Goal: Transaction & Acquisition: Book appointment/travel/reservation

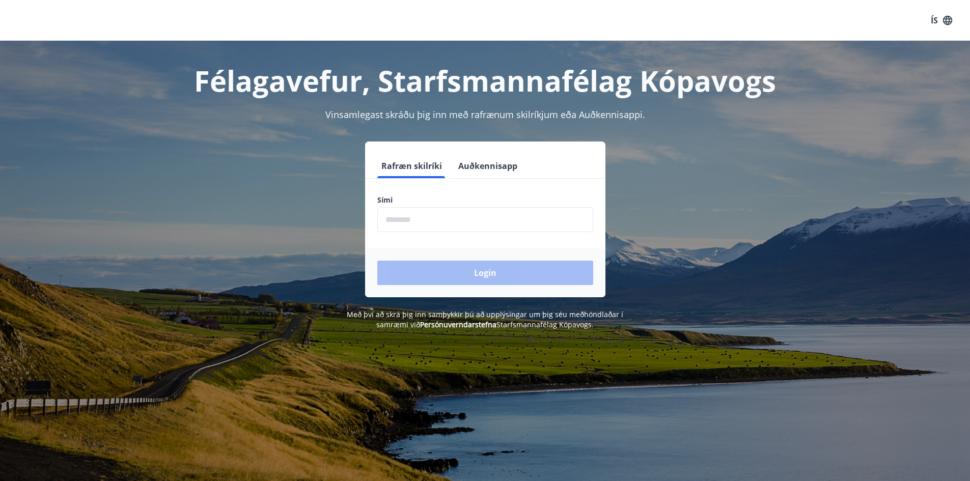
click at [440, 226] on input "phone" at bounding box center [485, 219] width 216 height 25
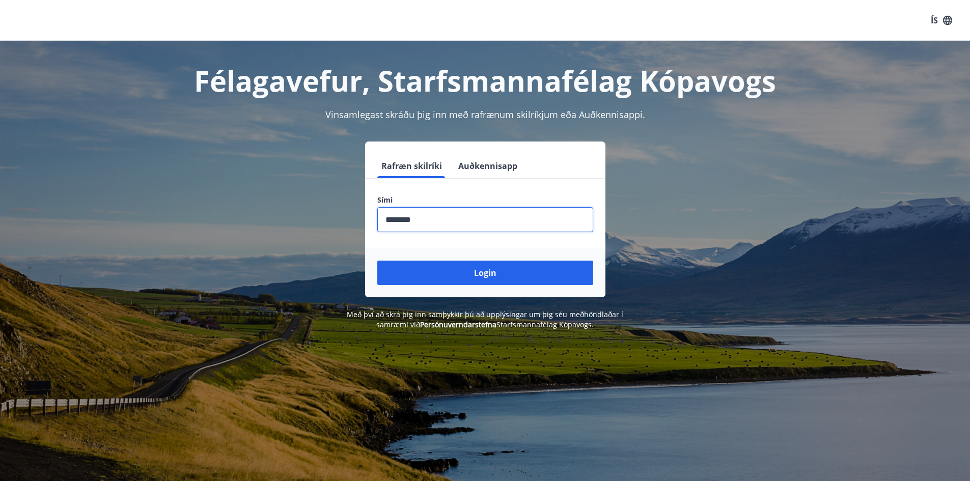
type input "********"
click at [377, 261] on button "Login" at bounding box center [485, 273] width 216 height 24
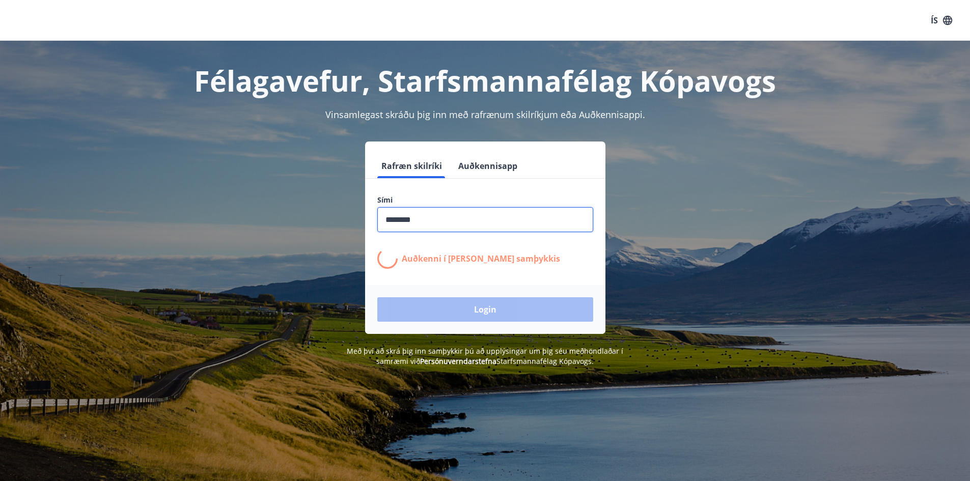
click at [461, 214] on input "phone" at bounding box center [485, 219] width 216 height 25
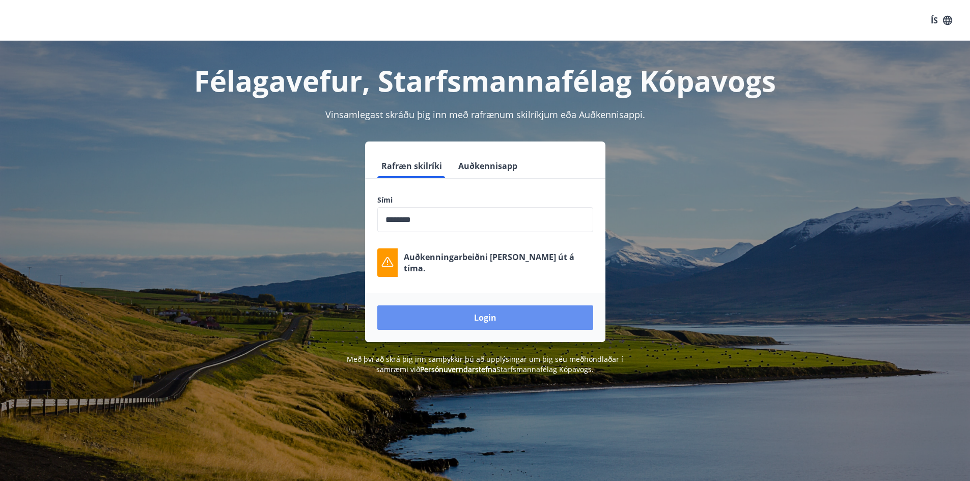
click at [484, 316] on button "Login" at bounding box center [485, 318] width 216 height 24
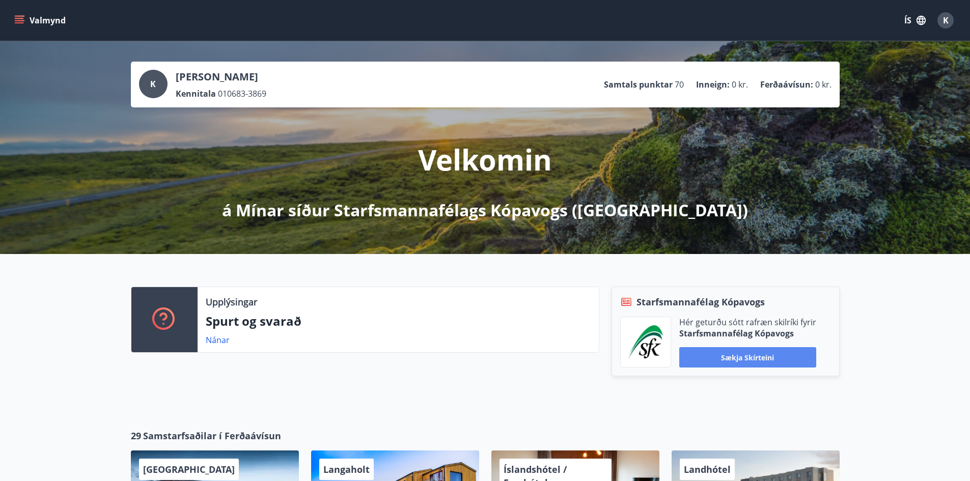
click at [729, 361] on button "Sækja skírteini" at bounding box center [748, 357] width 137 height 20
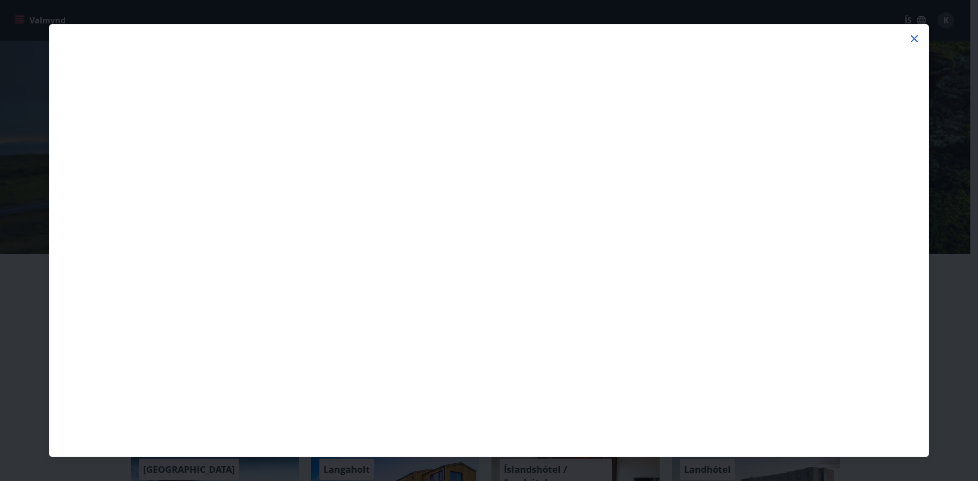
click at [918, 39] on icon at bounding box center [914, 39] width 12 height 12
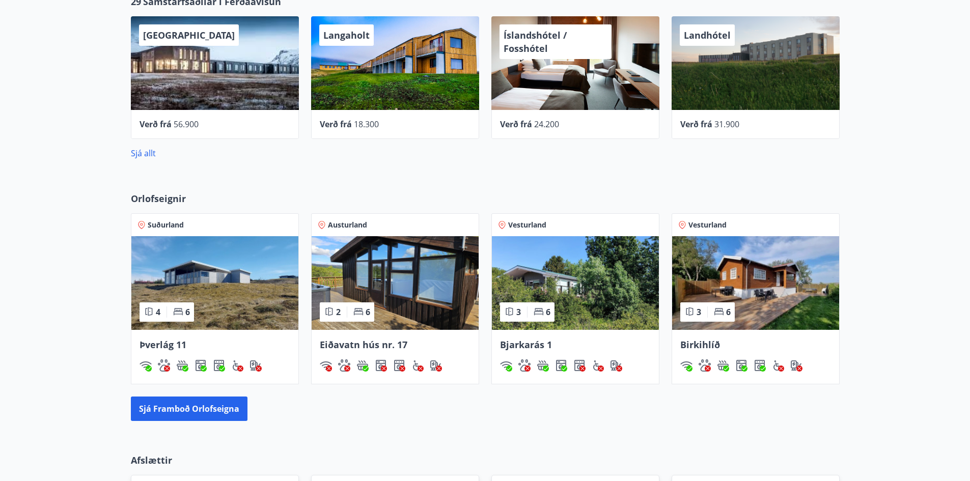
scroll to position [536, 0]
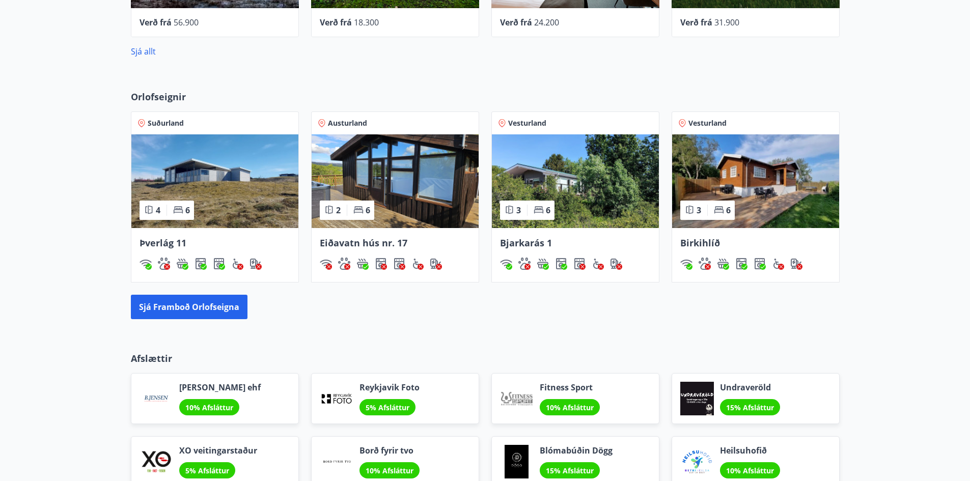
click at [162, 122] on span "Suðurland" at bounding box center [166, 123] width 36 height 10
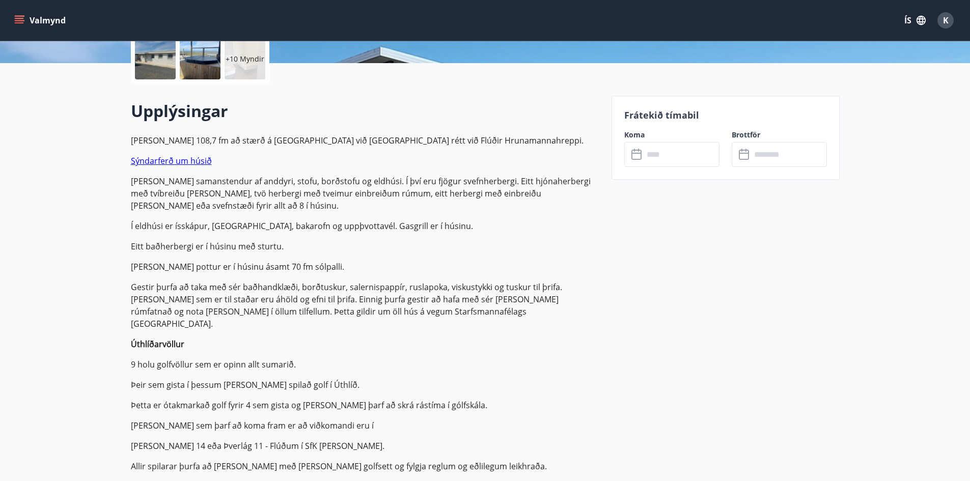
scroll to position [255, 0]
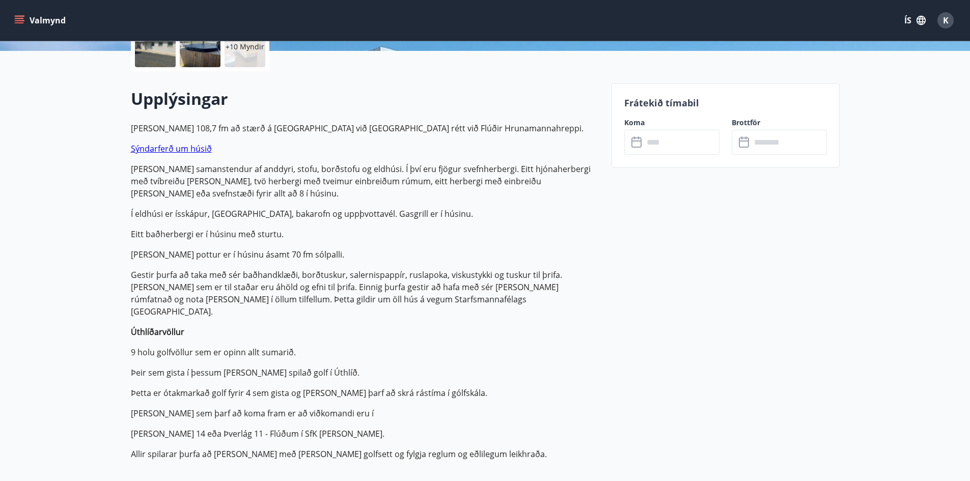
click at [668, 145] on input "text" at bounding box center [682, 142] width 76 height 25
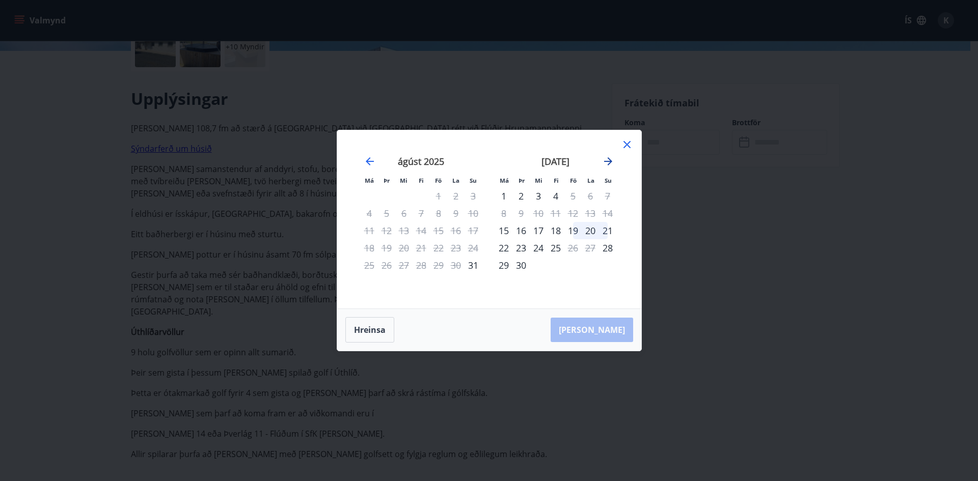
click at [605, 157] on icon "Move forward to switch to the next month." at bounding box center [608, 161] width 12 height 12
drag, startPoint x: 645, startPoint y: 141, endPoint x: 631, endPoint y: 140, distance: 14.8
click at [644, 140] on div "Má Þr Mi Fi Fö La Su Má Þr Mi Fi Fö La Su [DATE] 1 2 3 4 5 6 7 8 9 10 11 12 13 …" at bounding box center [489, 240] width 978 height 481
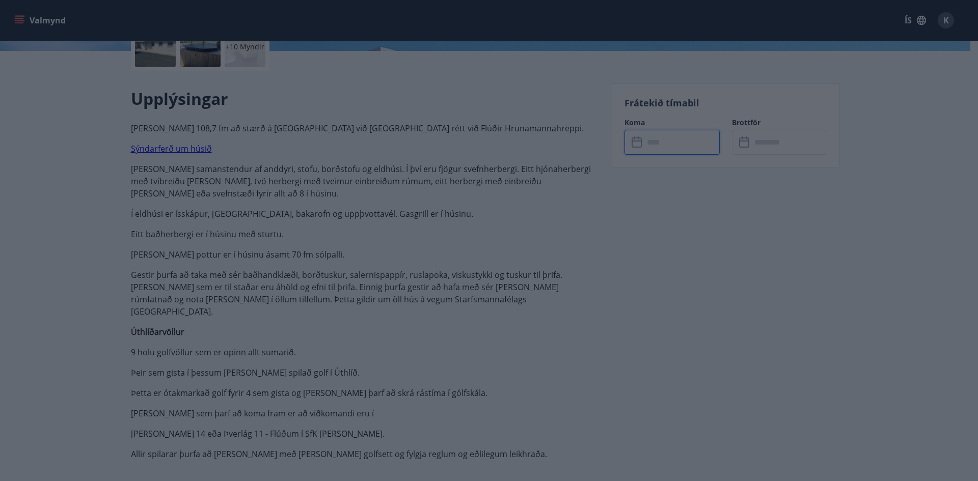
click at [631, 140] on icon at bounding box center [627, 145] width 12 height 12
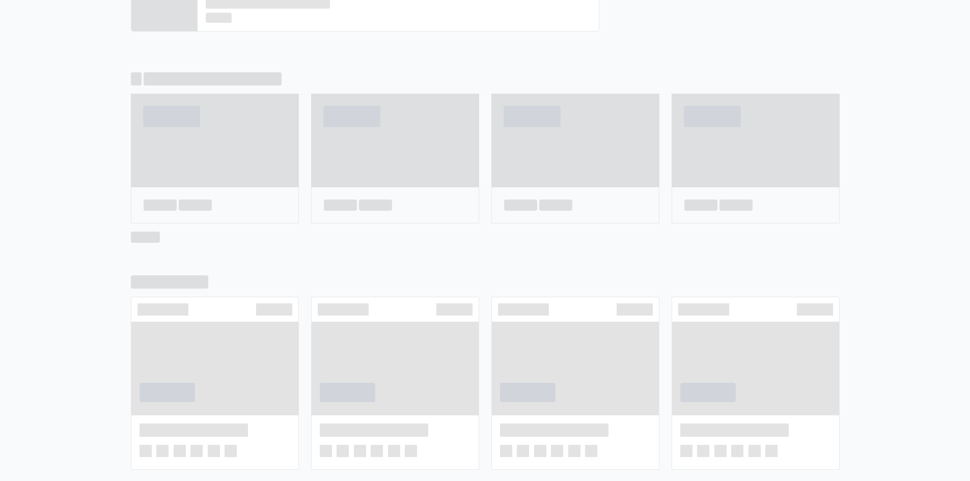
scroll to position [545, 0]
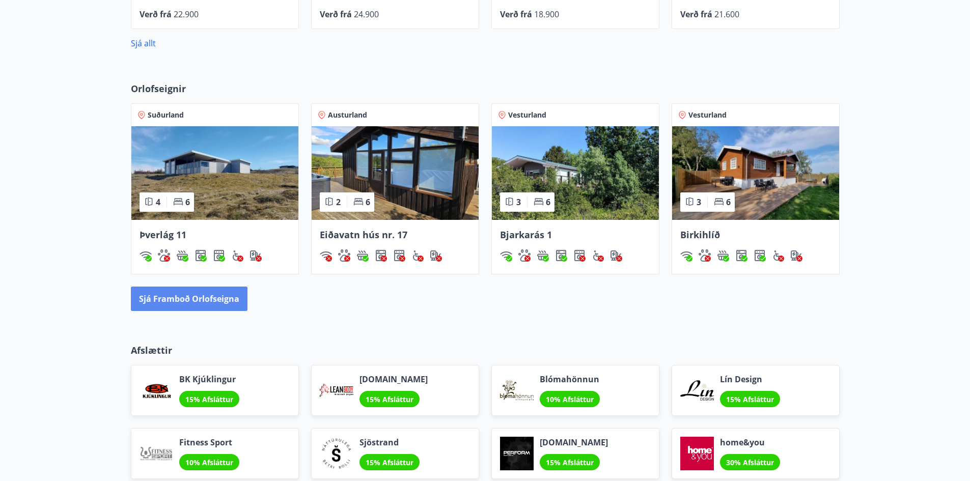
click at [211, 309] on button "Sjá framboð orlofseigna" at bounding box center [189, 299] width 117 height 24
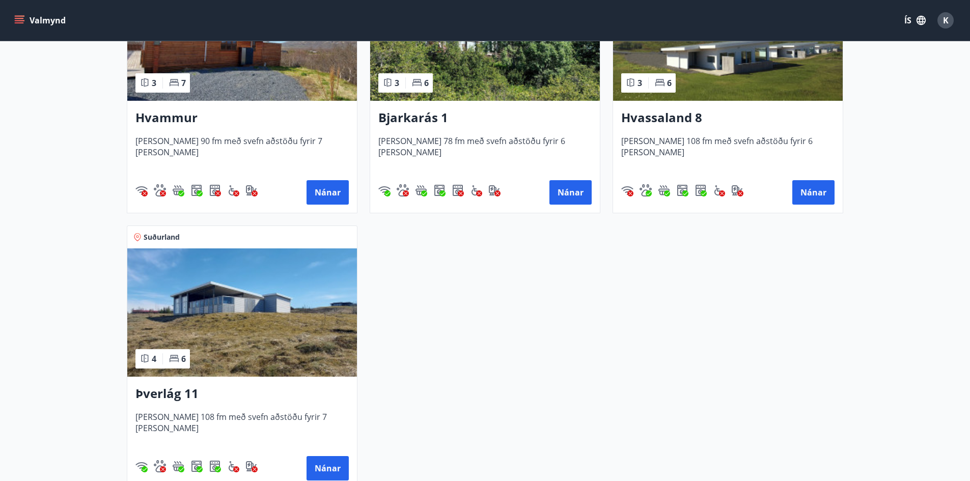
scroll to position [357, 0]
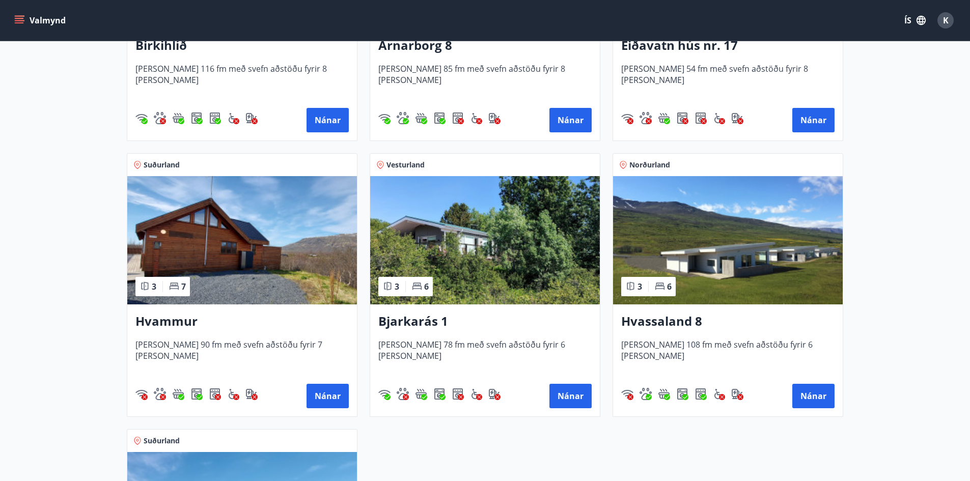
click at [239, 259] on img at bounding box center [242, 240] width 230 height 128
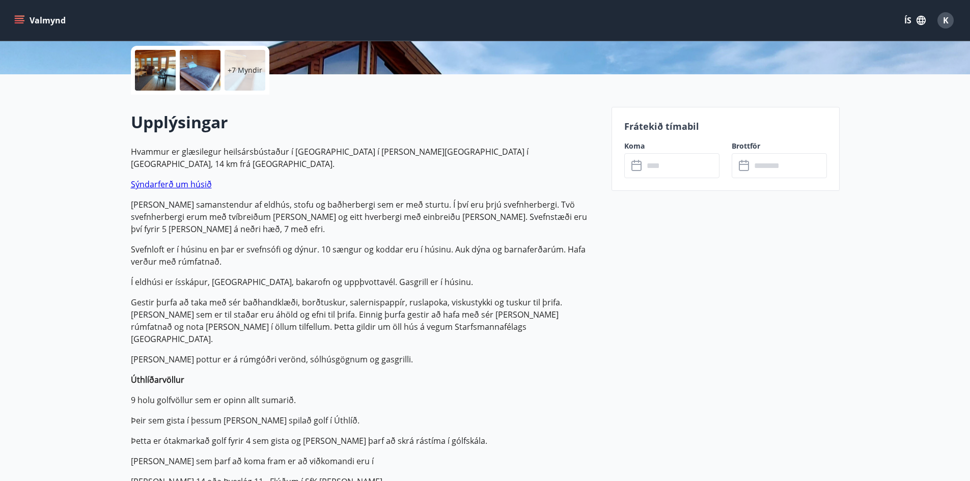
scroll to position [255, 0]
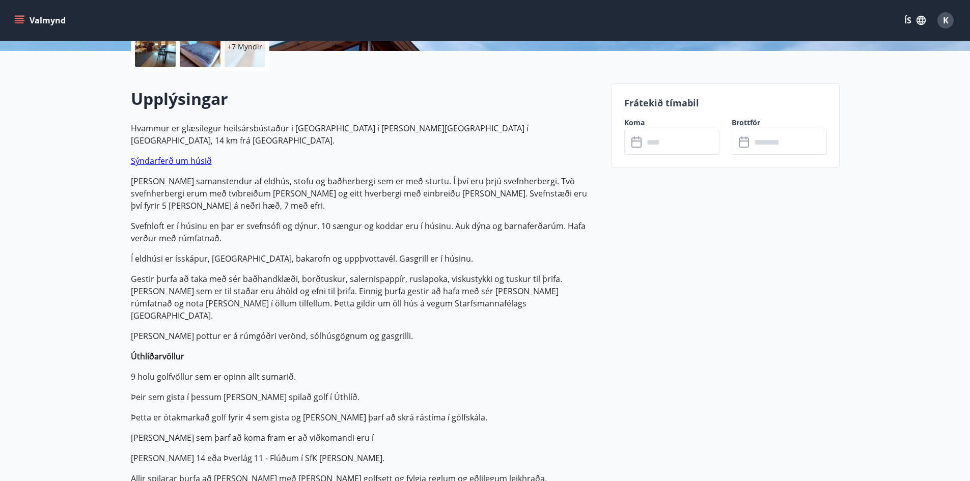
click at [692, 146] on input "text" at bounding box center [682, 142] width 76 height 25
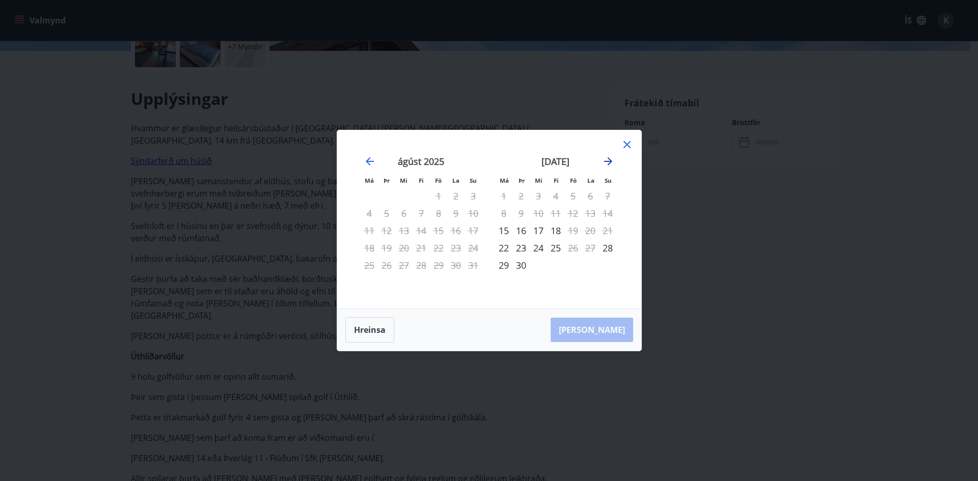
click at [608, 157] on icon "Move forward to switch to the next month." at bounding box center [608, 161] width 12 height 12
click at [575, 197] on div "3" at bounding box center [572, 195] width 17 height 17
click at [611, 194] on div "5" at bounding box center [607, 195] width 17 height 17
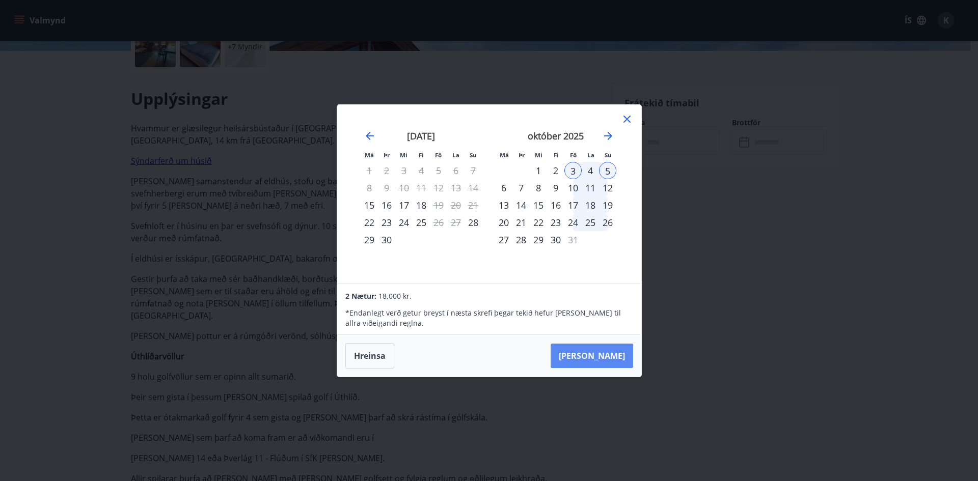
click at [596, 353] on button "[PERSON_NAME]" at bounding box center [592, 356] width 83 height 24
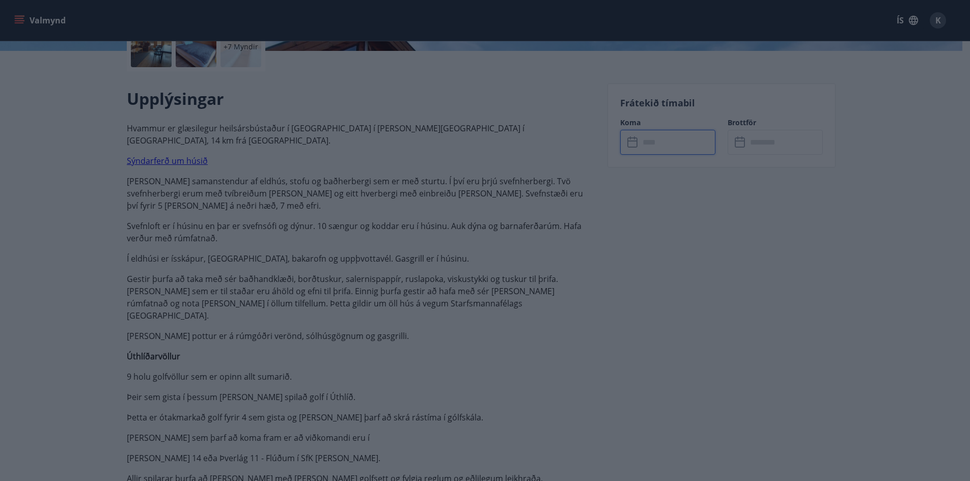
type input "******"
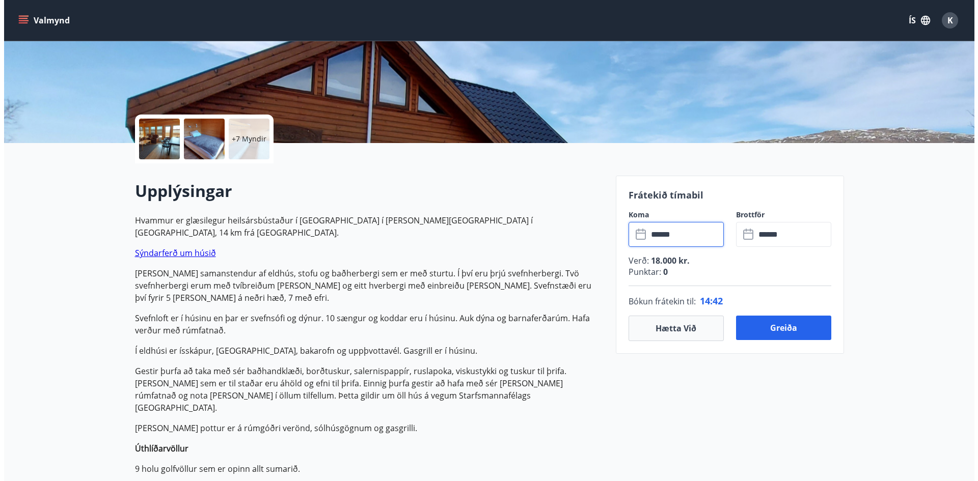
scroll to position [153, 0]
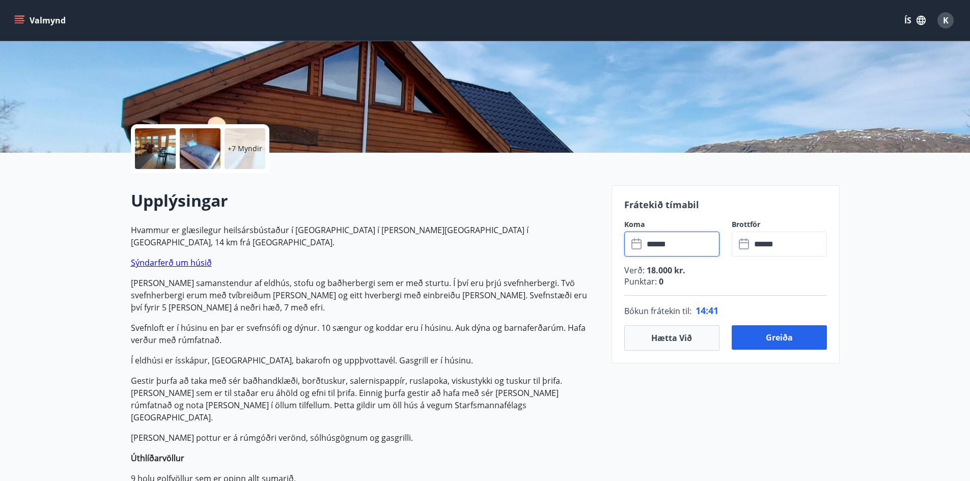
click at [157, 157] on div at bounding box center [155, 148] width 41 height 41
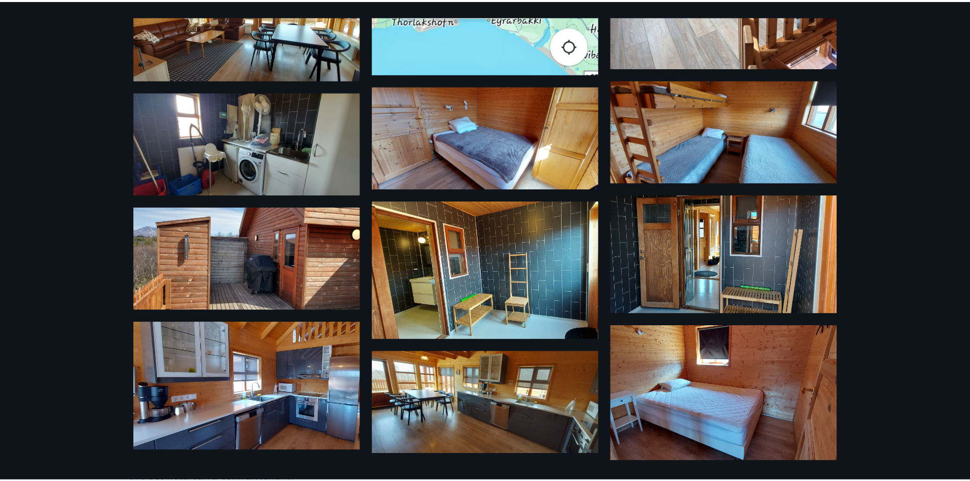
scroll to position [0, 0]
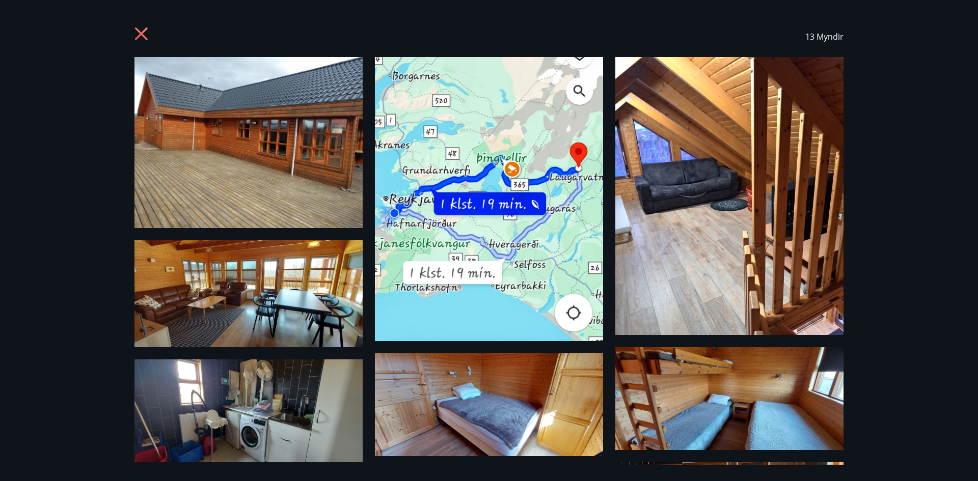
click at [141, 31] on icon at bounding box center [142, 35] width 16 height 16
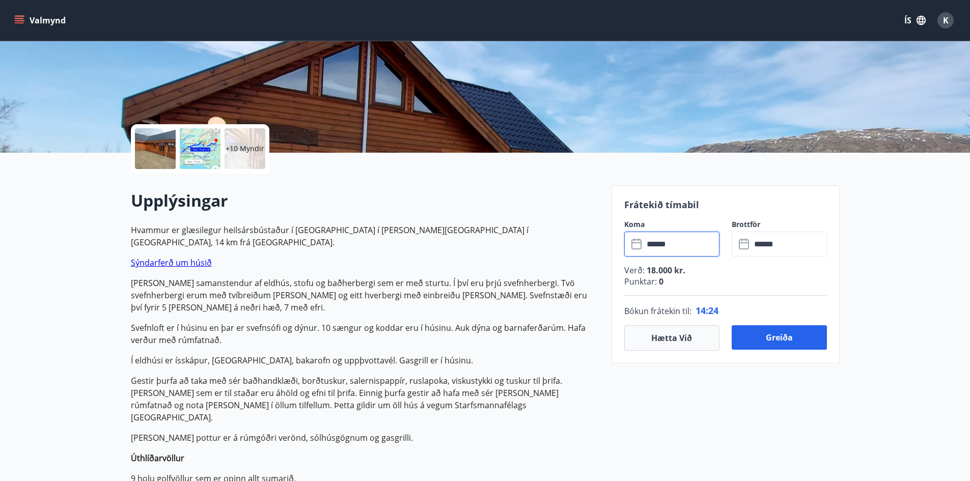
click at [685, 242] on input "******" at bounding box center [682, 244] width 76 height 25
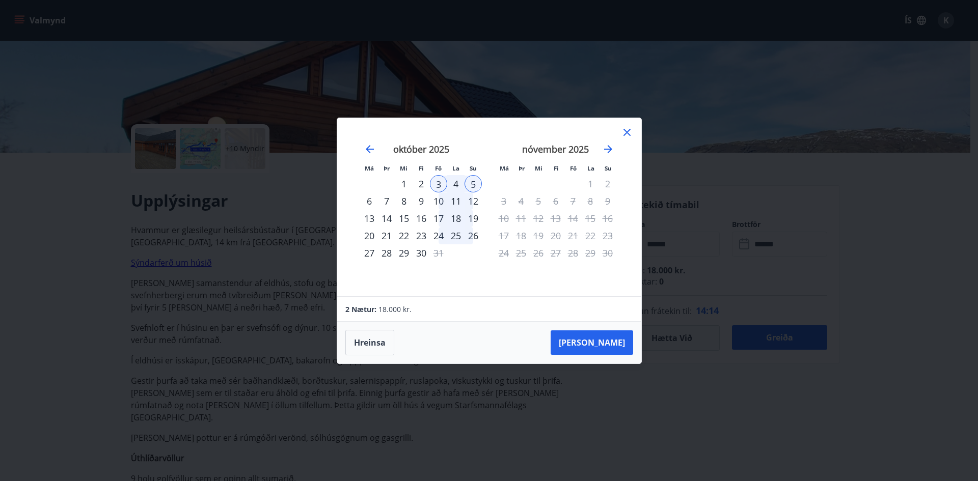
click at [627, 131] on icon at bounding box center [627, 132] width 12 height 12
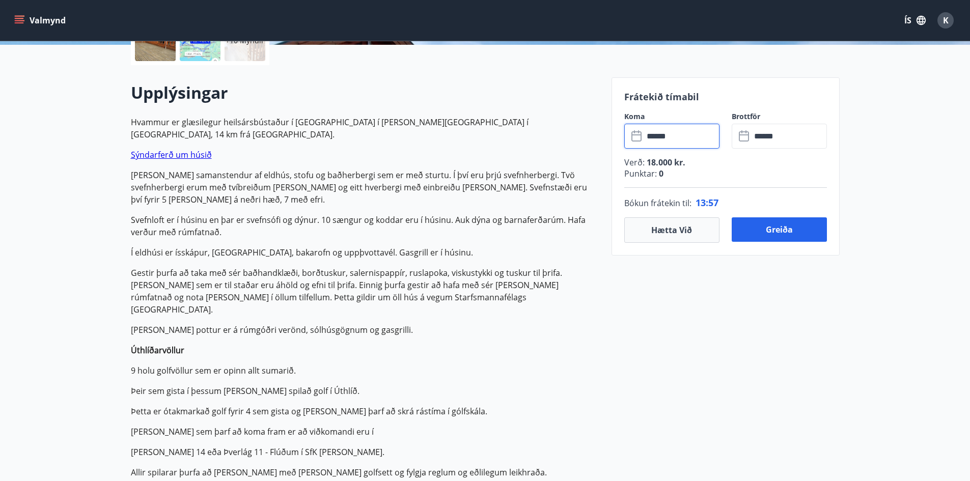
scroll to position [102, 0]
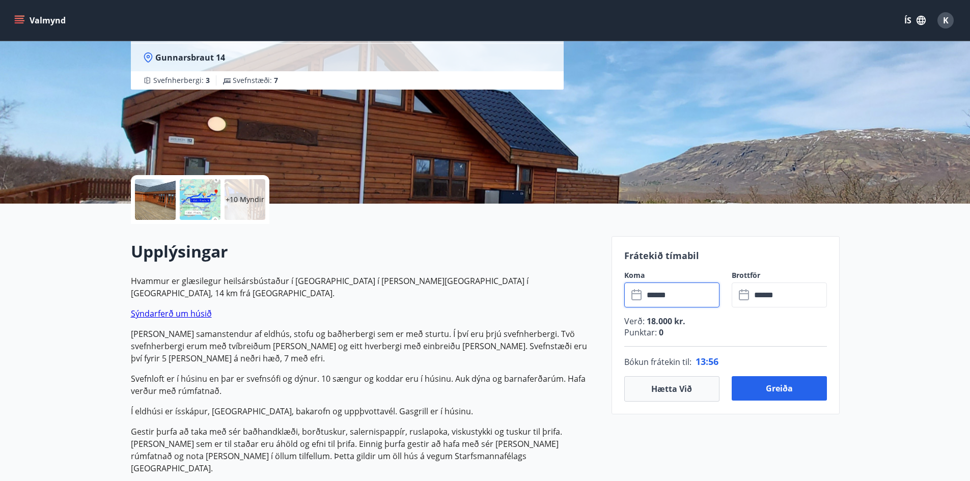
click at [678, 293] on input "******" at bounding box center [682, 295] width 76 height 25
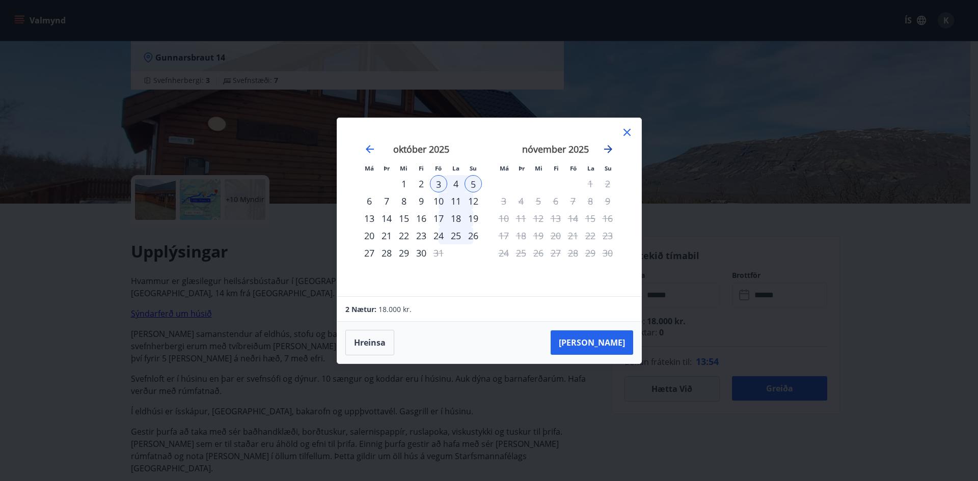
click at [605, 147] on icon "Move forward to switch to the next month." at bounding box center [608, 149] width 12 height 12
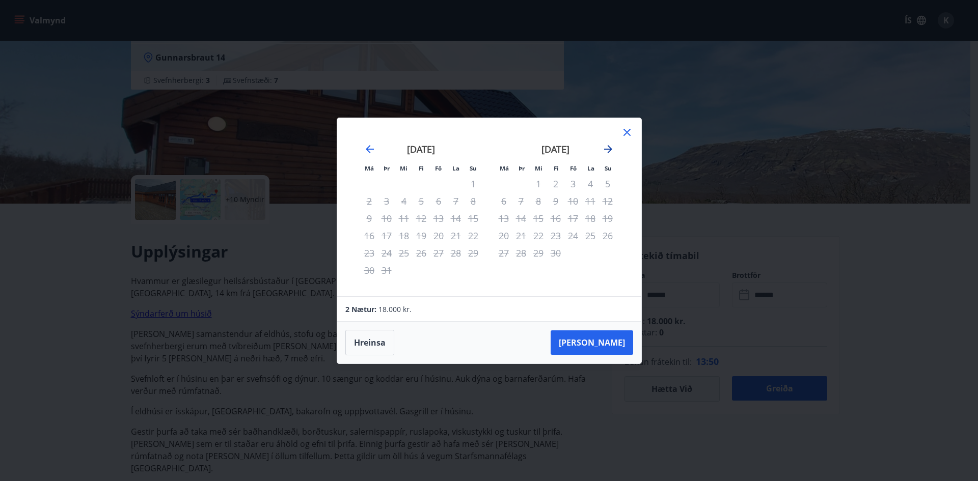
click at [605, 147] on icon "Move forward to switch to the next month." at bounding box center [608, 149] width 12 height 12
click at [368, 150] on icon "Move backward to switch to the previous month." at bounding box center [370, 149] width 12 height 12
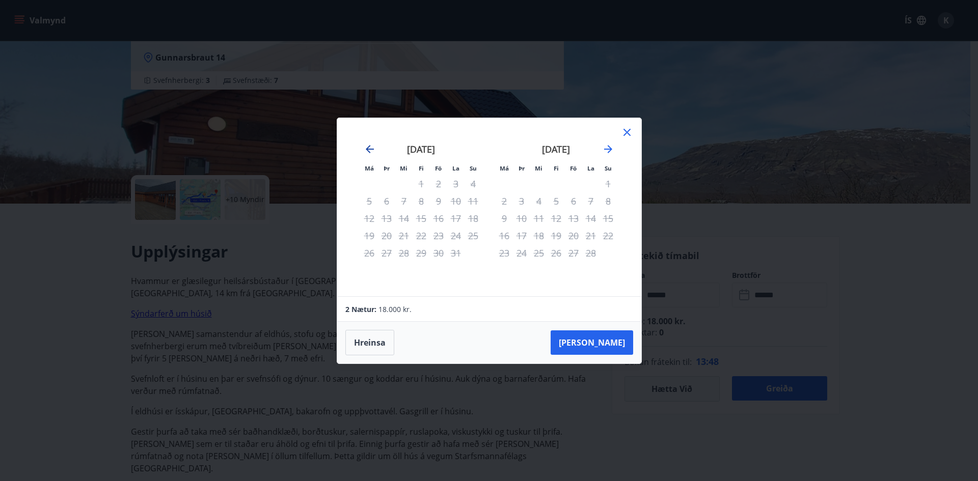
click at [368, 150] on icon "Move backward to switch to the previous month." at bounding box center [370, 149] width 12 height 12
click at [624, 134] on icon at bounding box center [626, 132] width 7 height 7
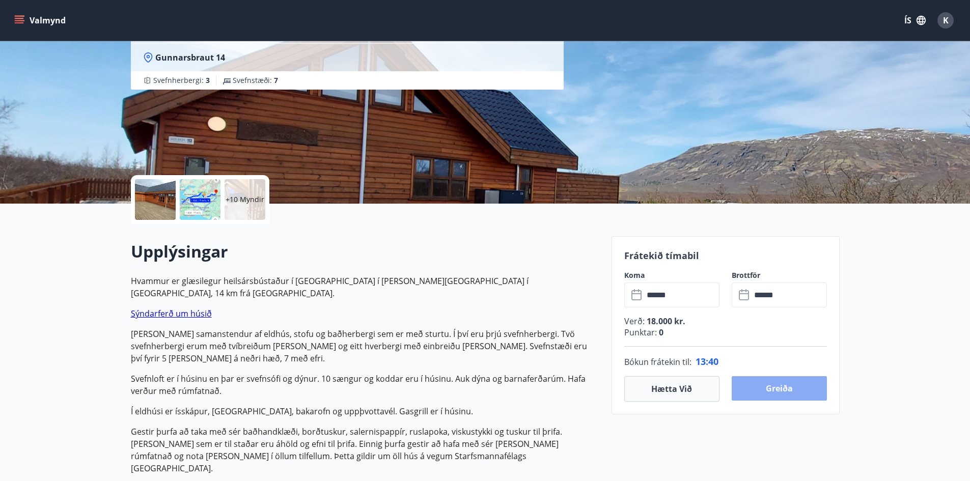
click at [774, 395] on button "Greiða" at bounding box center [779, 388] width 95 height 24
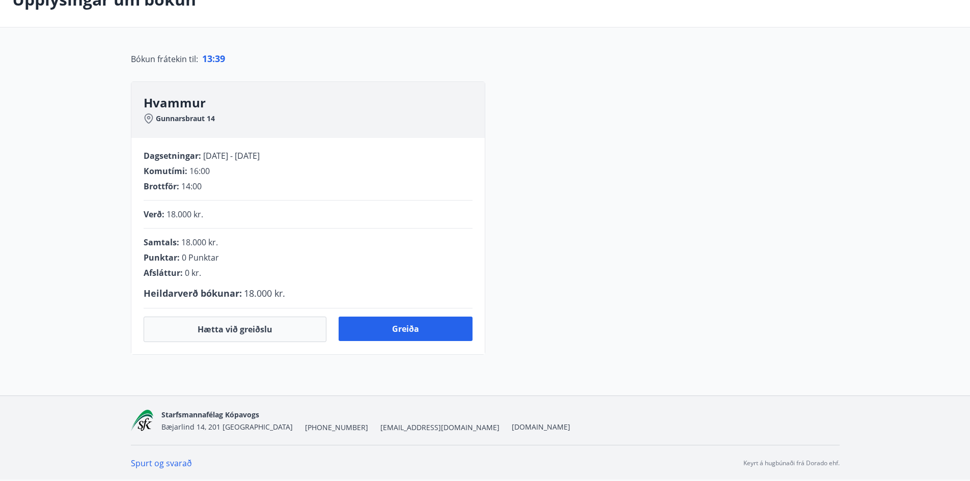
scroll to position [102, 0]
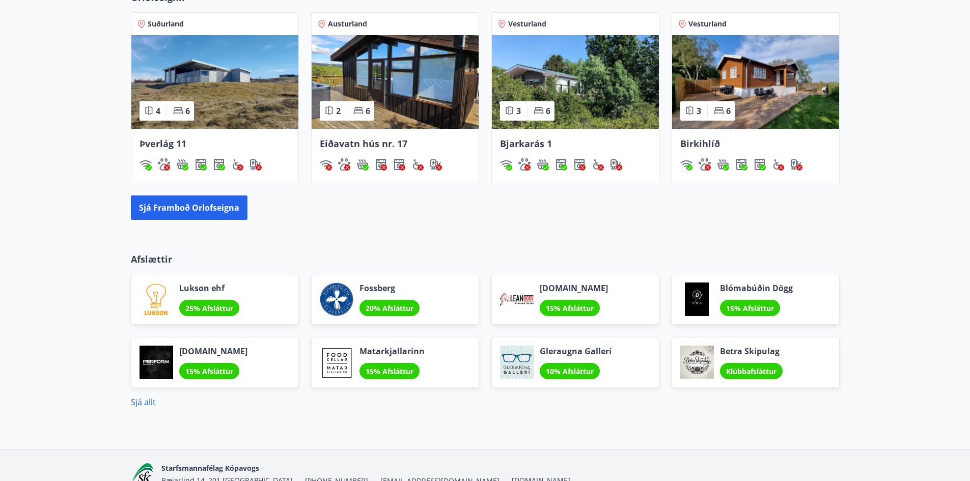
scroll to position [536, 0]
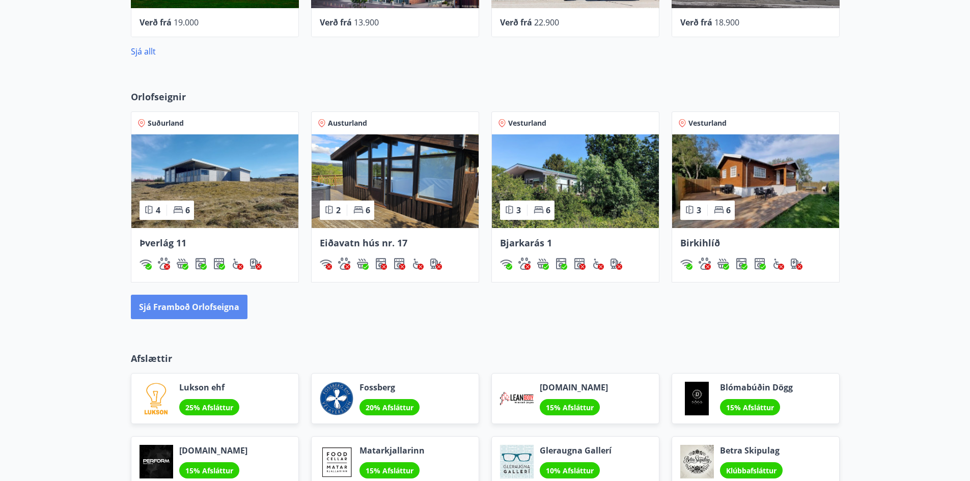
click at [167, 306] on button "Sjá framboð orlofseigna" at bounding box center [189, 307] width 117 height 24
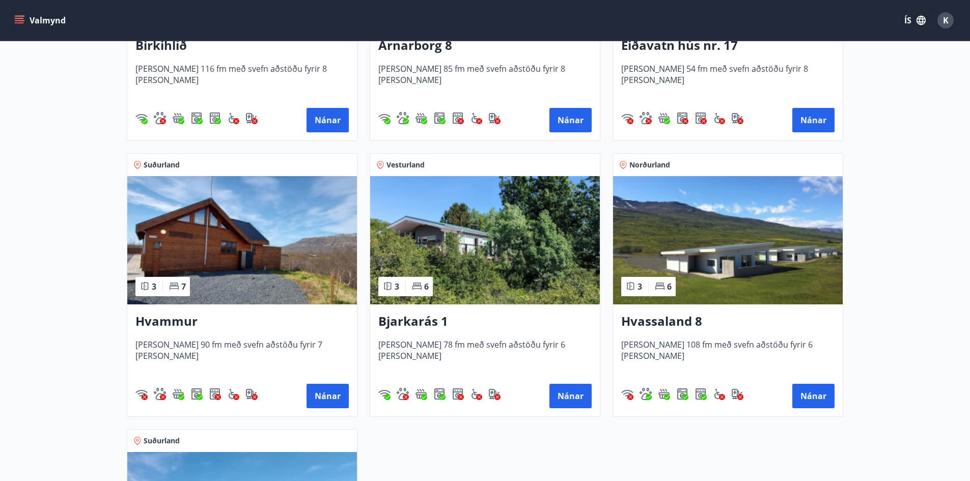
scroll to position [408, 0]
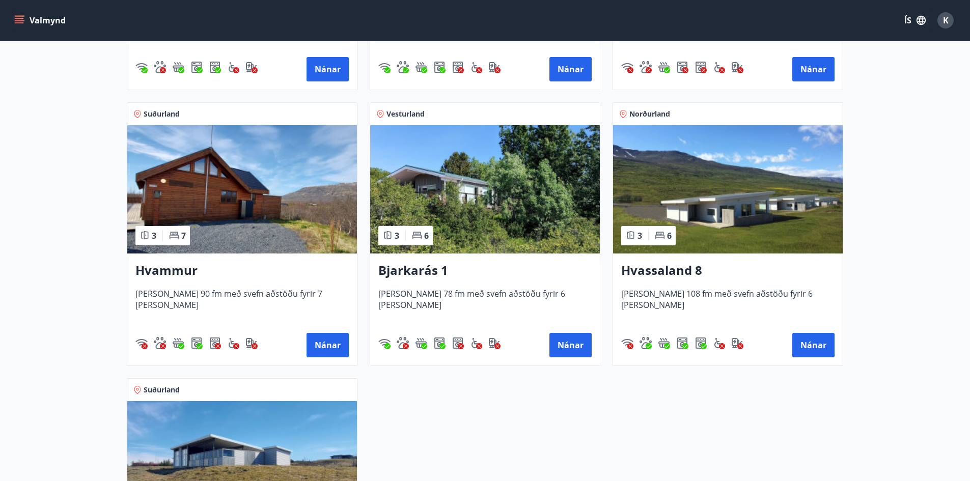
click at [263, 173] on img at bounding box center [242, 189] width 230 height 128
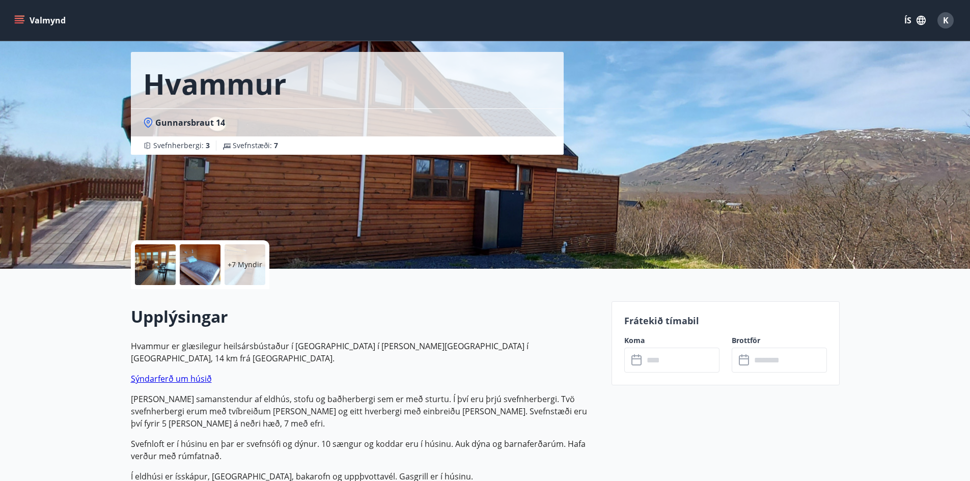
scroll to position [102, 0]
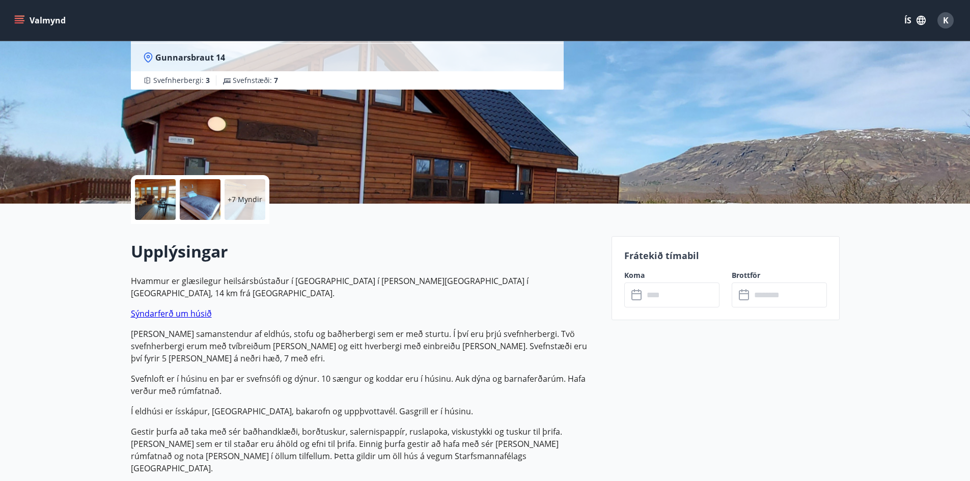
click at [180, 308] on p "Sýndarferð um húsið" at bounding box center [365, 314] width 469 height 12
click at [172, 308] on link "Sýndarferð um húsið" at bounding box center [171, 313] width 81 height 11
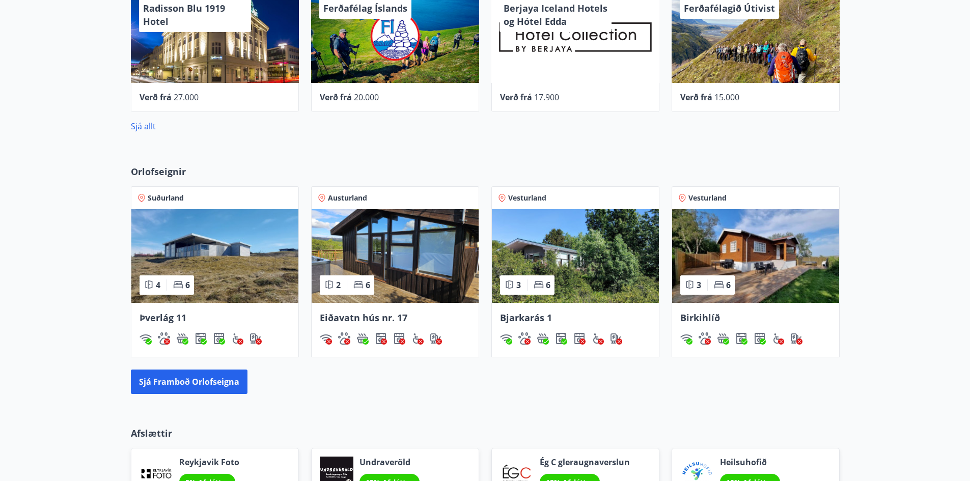
scroll to position [509, 0]
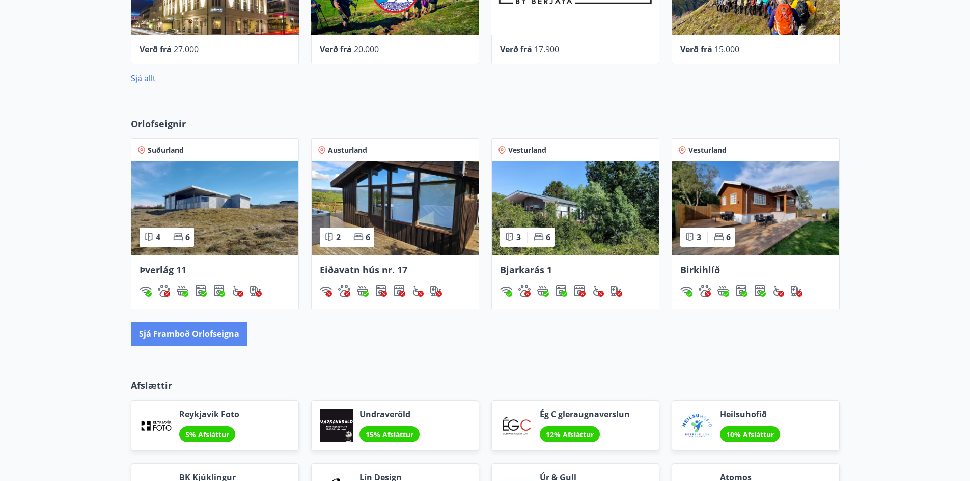
click at [194, 332] on button "Sjá framboð orlofseigna" at bounding box center [189, 334] width 117 height 24
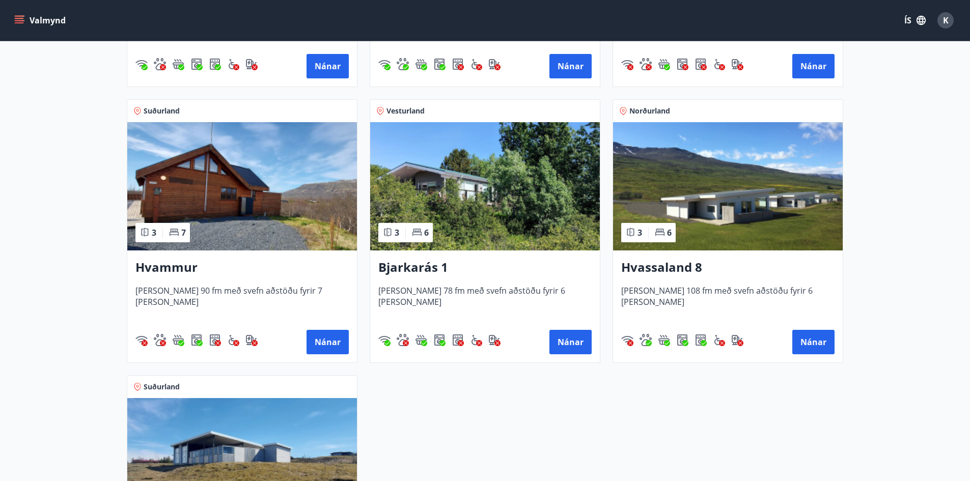
scroll to position [408, 0]
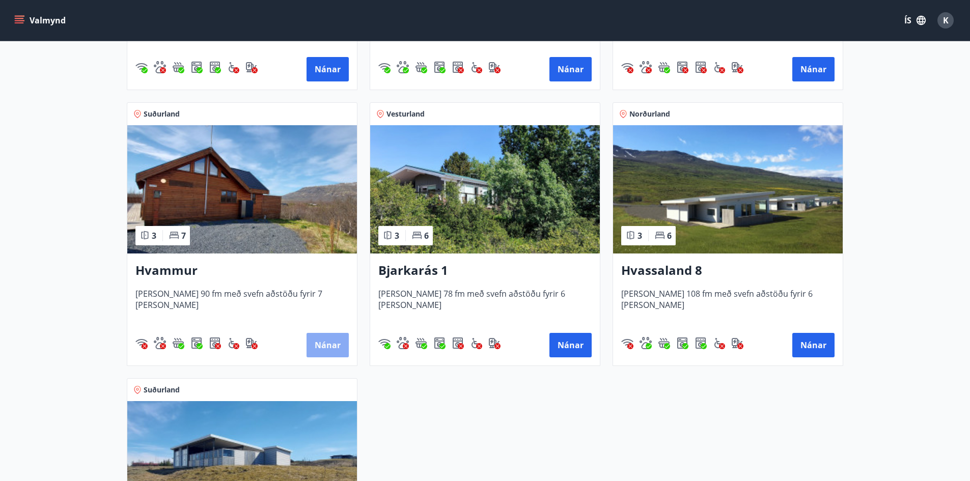
click at [336, 348] on button "Nánar" at bounding box center [328, 345] width 42 height 24
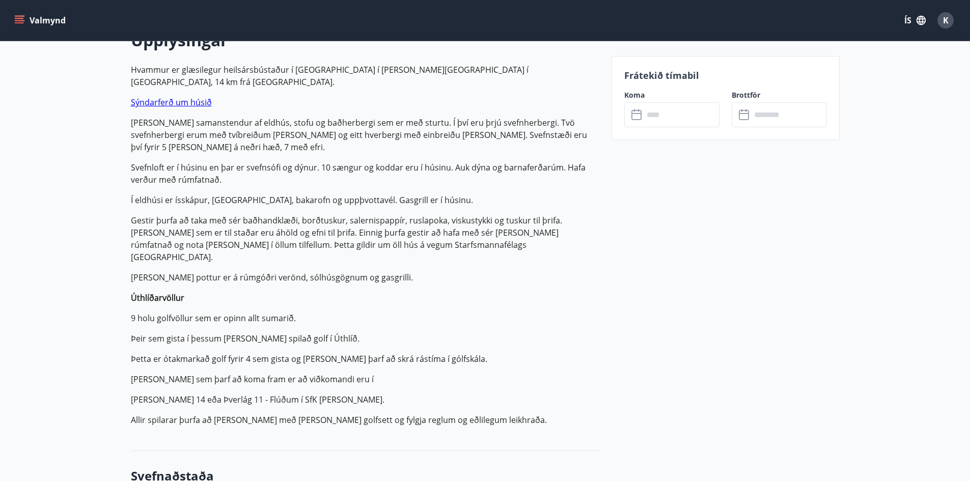
scroll to position [212, 0]
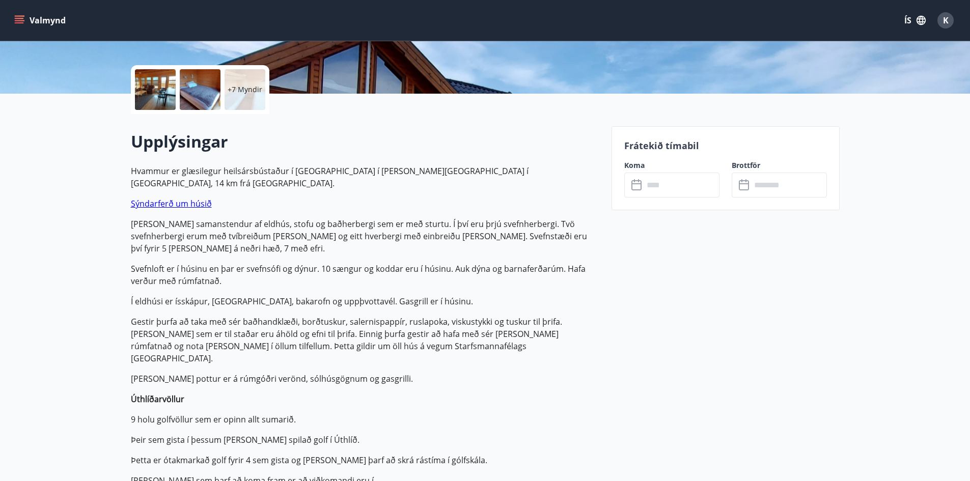
click at [652, 184] on input "text" at bounding box center [682, 185] width 76 height 25
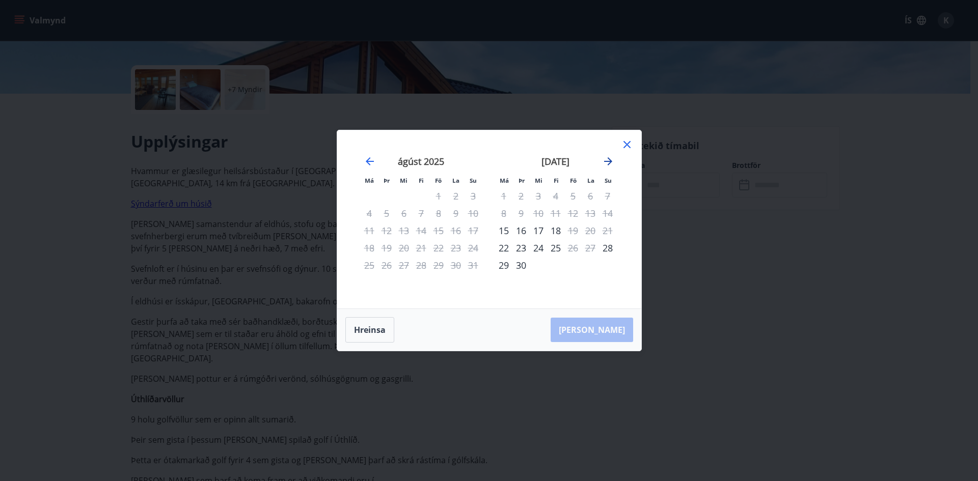
click at [607, 158] on icon "Move forward to switch to the next month." at bounding box center [608, 161] width 12 height 12
click at [576, 199] on div "3" at bounding box center [572, 195] width 17 height 17
click at [609, 195] on div "5" at bounding box center [607, 195] width 17 height 17
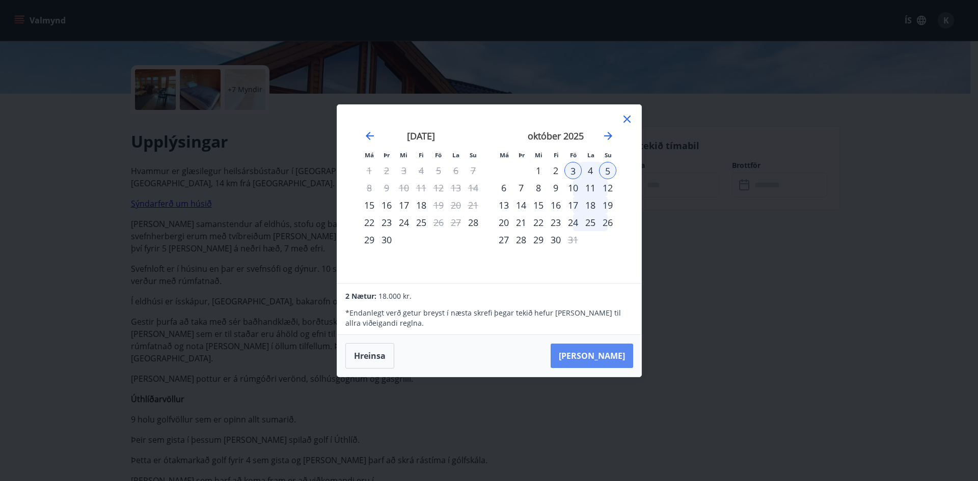
click at [606, 359] on button "[PERSON_NAME]" at bounding box center [592, 356] width 83 height 24
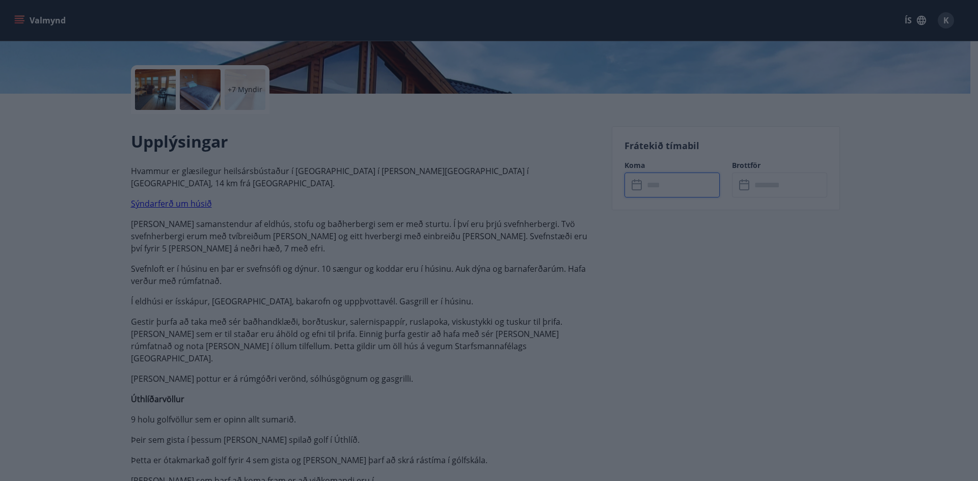
type input "******"
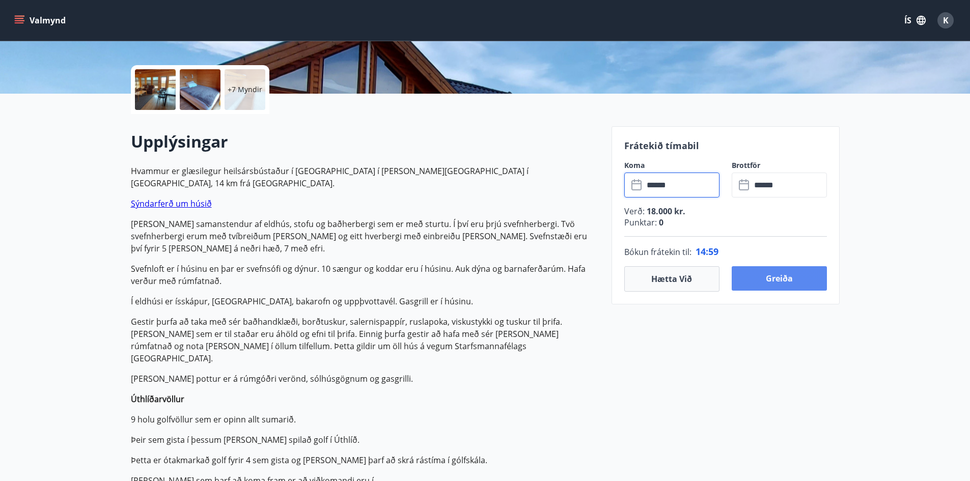
click at [804, 278] on button "Greiða" at bounding box center [779, 278] width 95 height 24
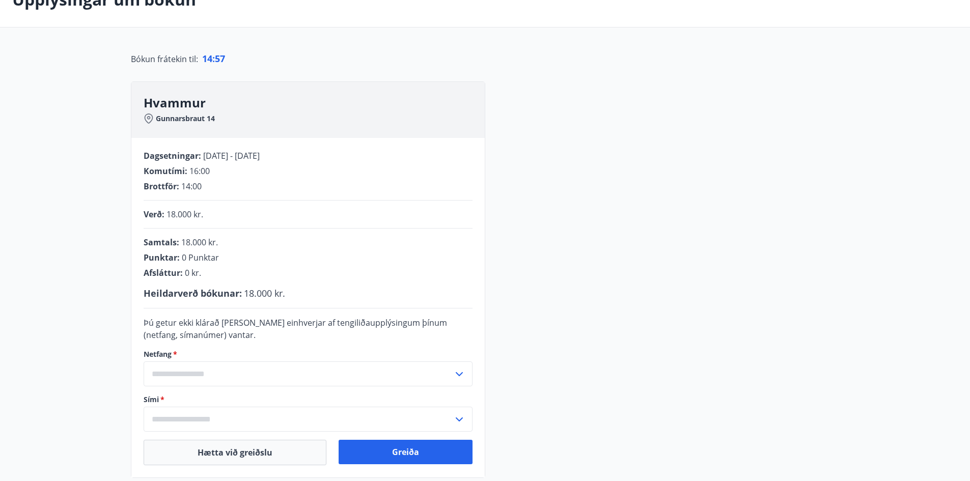
scroll to position [193, 0]
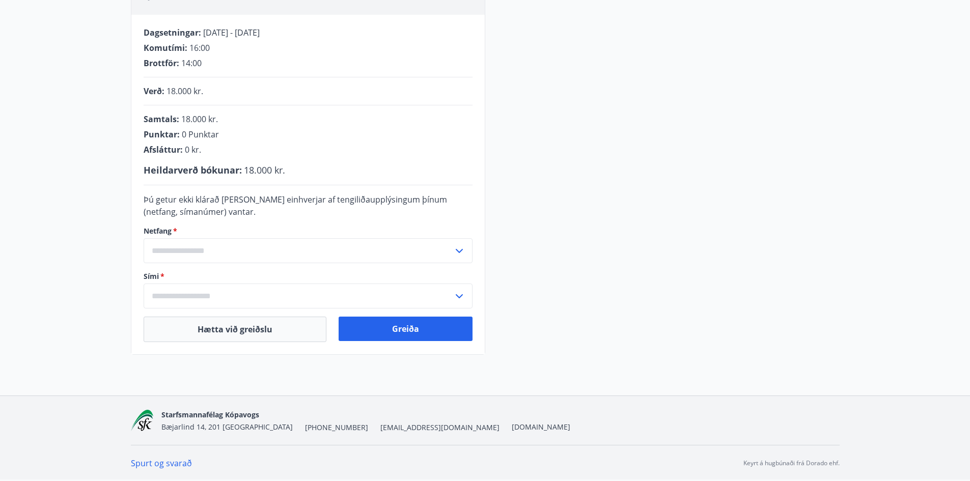
click at [270, 248] on input "text" at bounding box center [299, 250] width 310 height 25
click at [262, 250] on input "text" at bounding box center [299, 250] width 310 height 25
click at [464, 248] on icon at bounding box center [459, 251] width 12 height 12
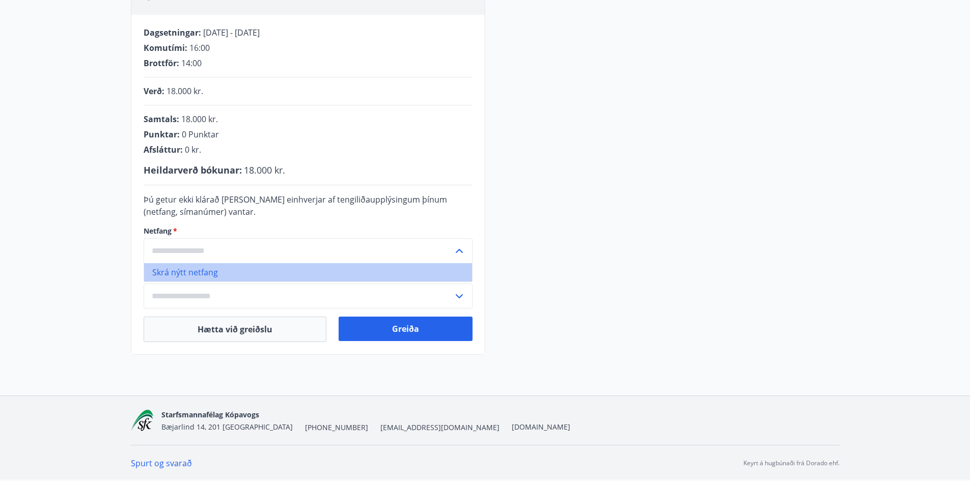
click at [178, 275] on li "Skrá nýtt netfang" at bounding box center [308, 272] width 328 height 18
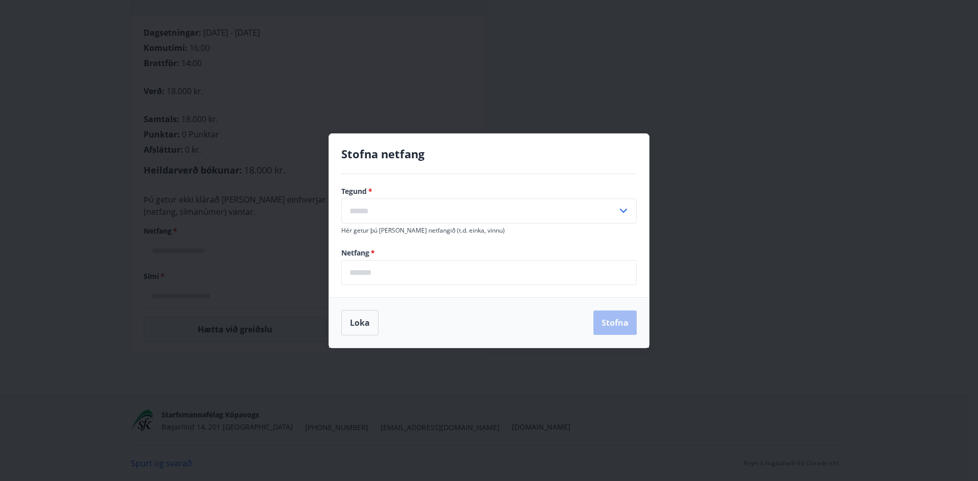
click at [404, 203] on input "text" at bounding box center [479, 211] width 276 height 25
click at [368, 320] on button "Loka" at bounding box center [359, 322] width 37 height 25
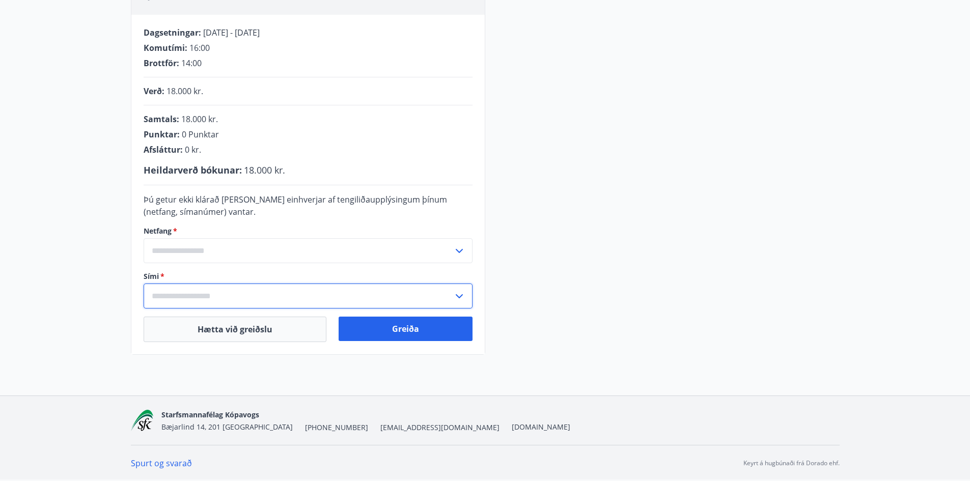
click at [210, 296] on input "text" at bounding box center [299, 296] width 310 height 25
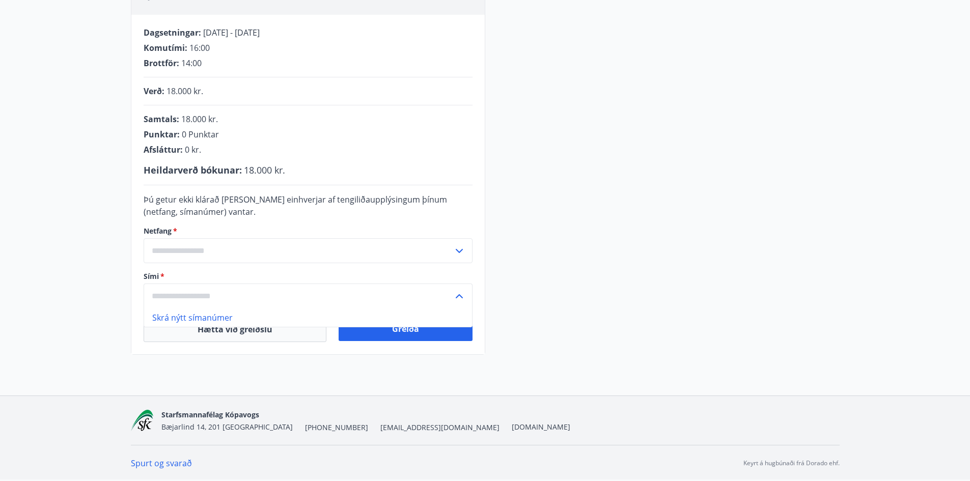
click at [214, 300] on input "text" at bounding box center [299, 296] width 310 height 25
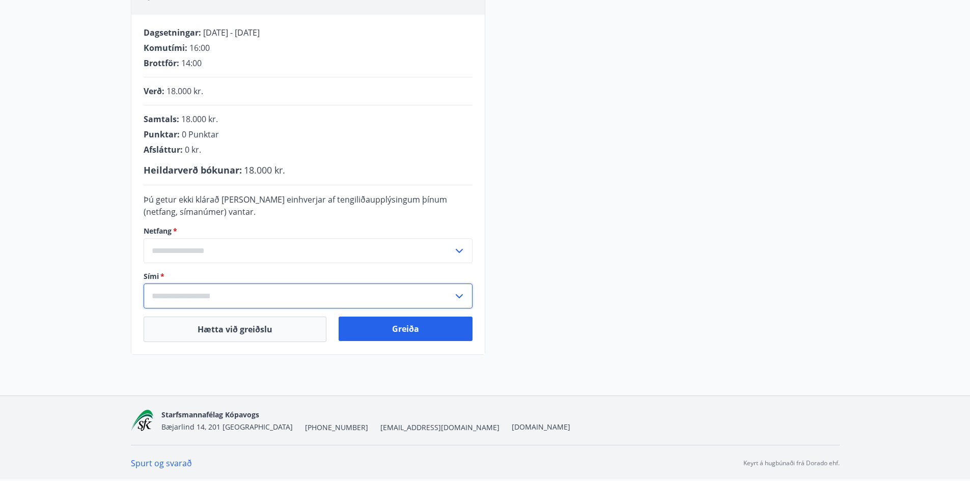
click at [457, 298] on icon at bounding box center [459, 296] width 12 height 12
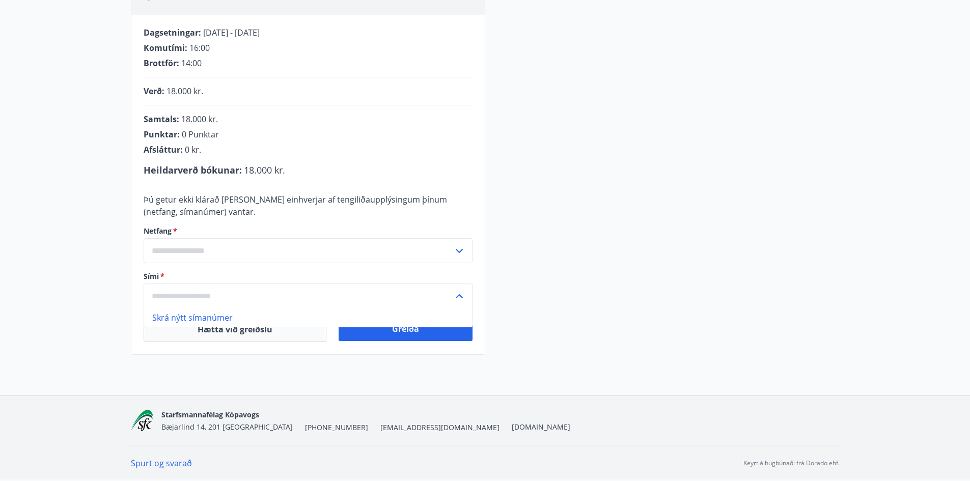
click at [457, 298] on icon at bounding box center [459, 296] width 12 height 12
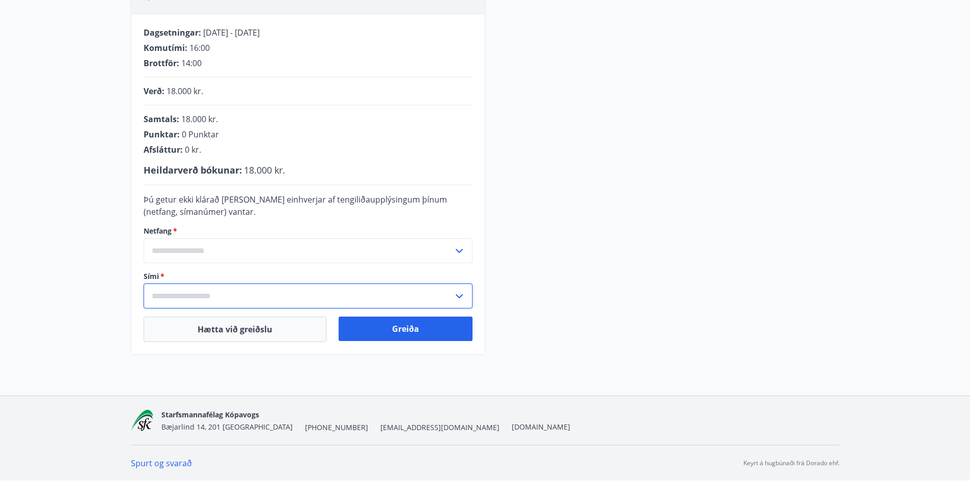
click at [278, 300] on input "text" at bounding box center [299, 296] width 310 height 25
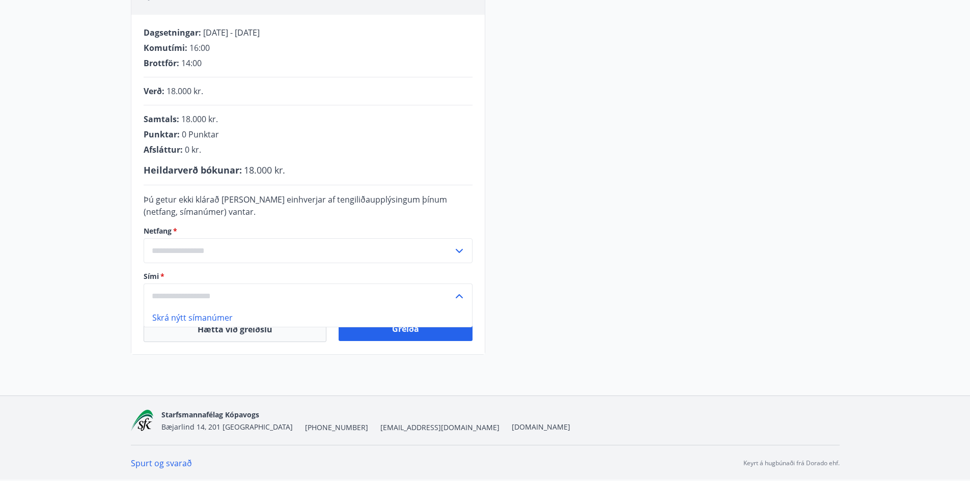
click at [278, 300] on input "text" at bounding box center [299, 296] width 310 height 25
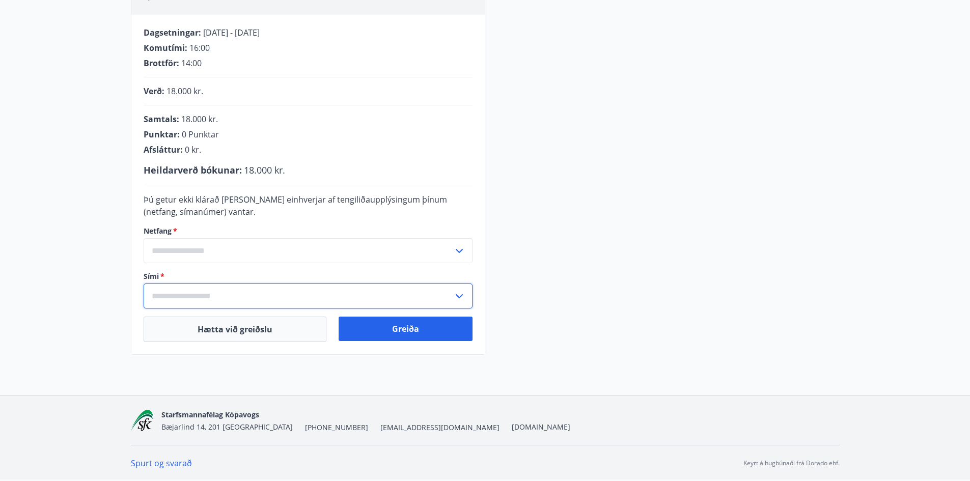
click at [352, 284] on input "text" at bounding box center [299, 296] width 310 height 25
